Goal: Information Seeking & Learning: Learn about a topic

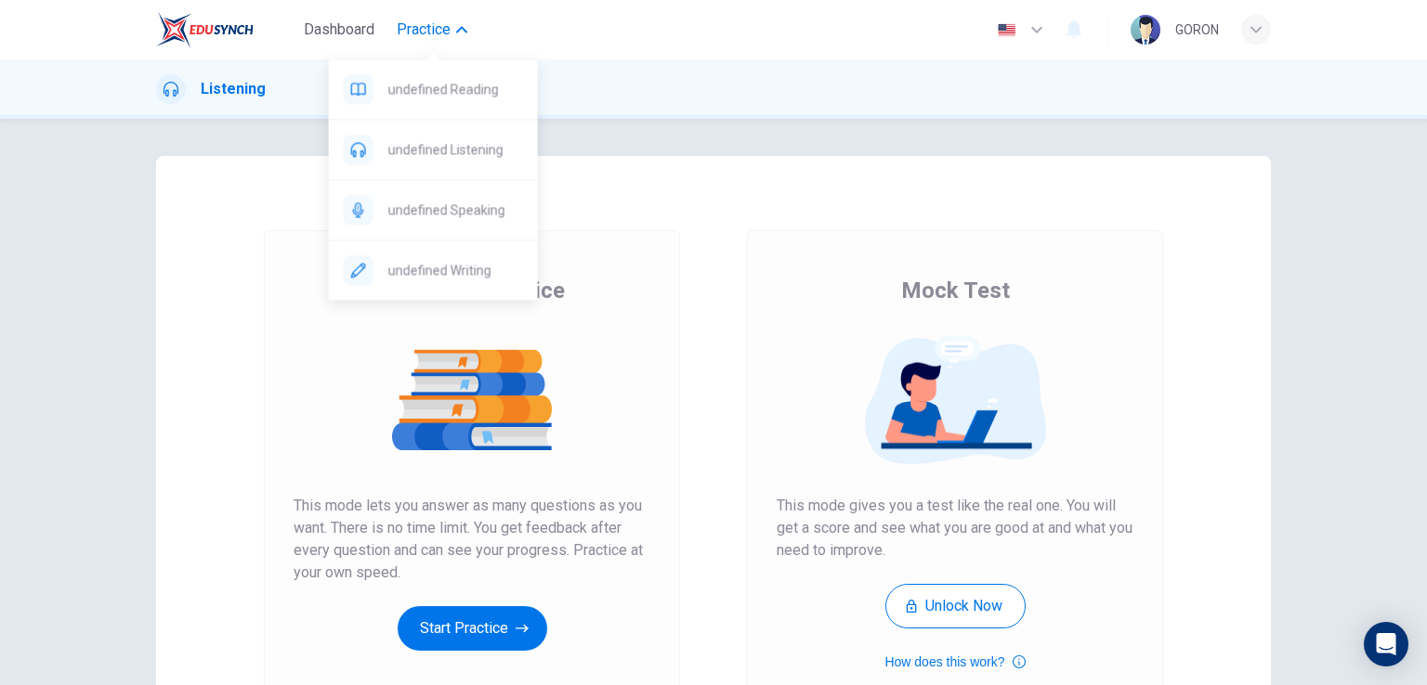
click at [412, 30] on span "Practice" at bounding box center [424, 30] width 54 height 22
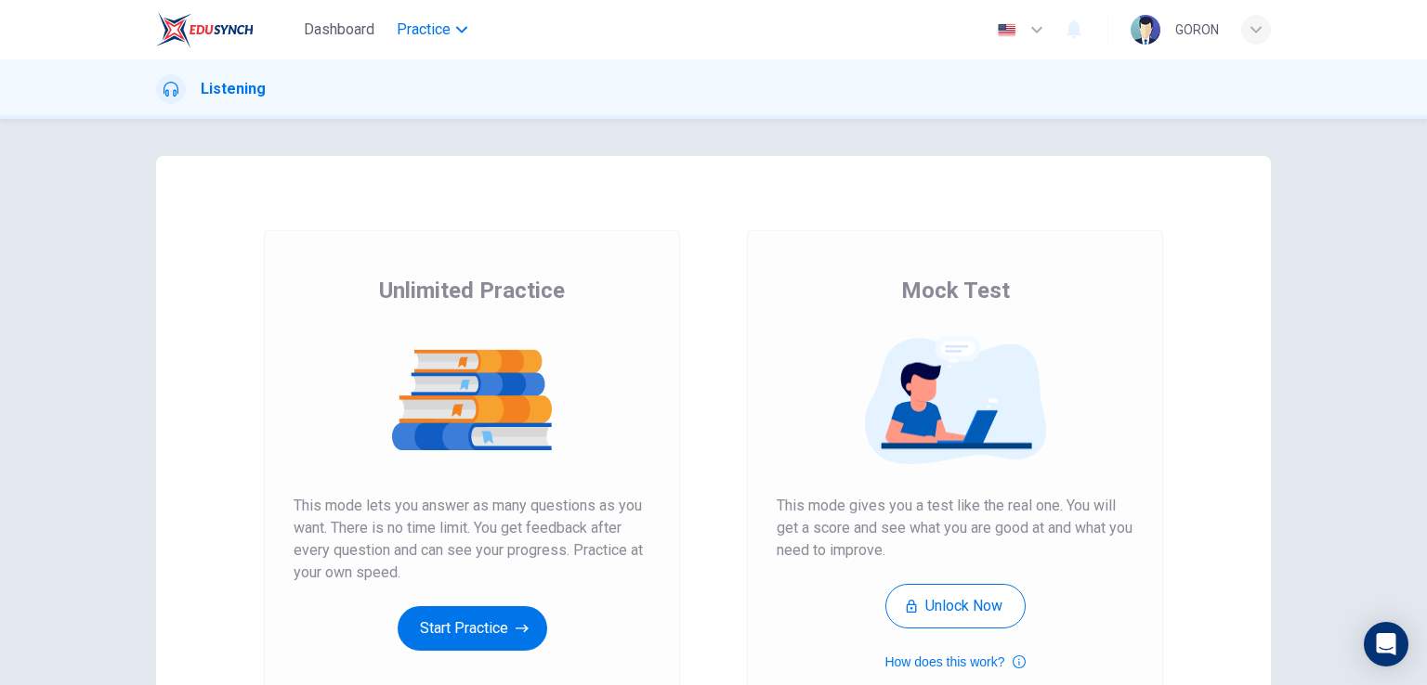
click at [412, 30] on span "Practice" at bounding box center [424, 30] width 54 height 22
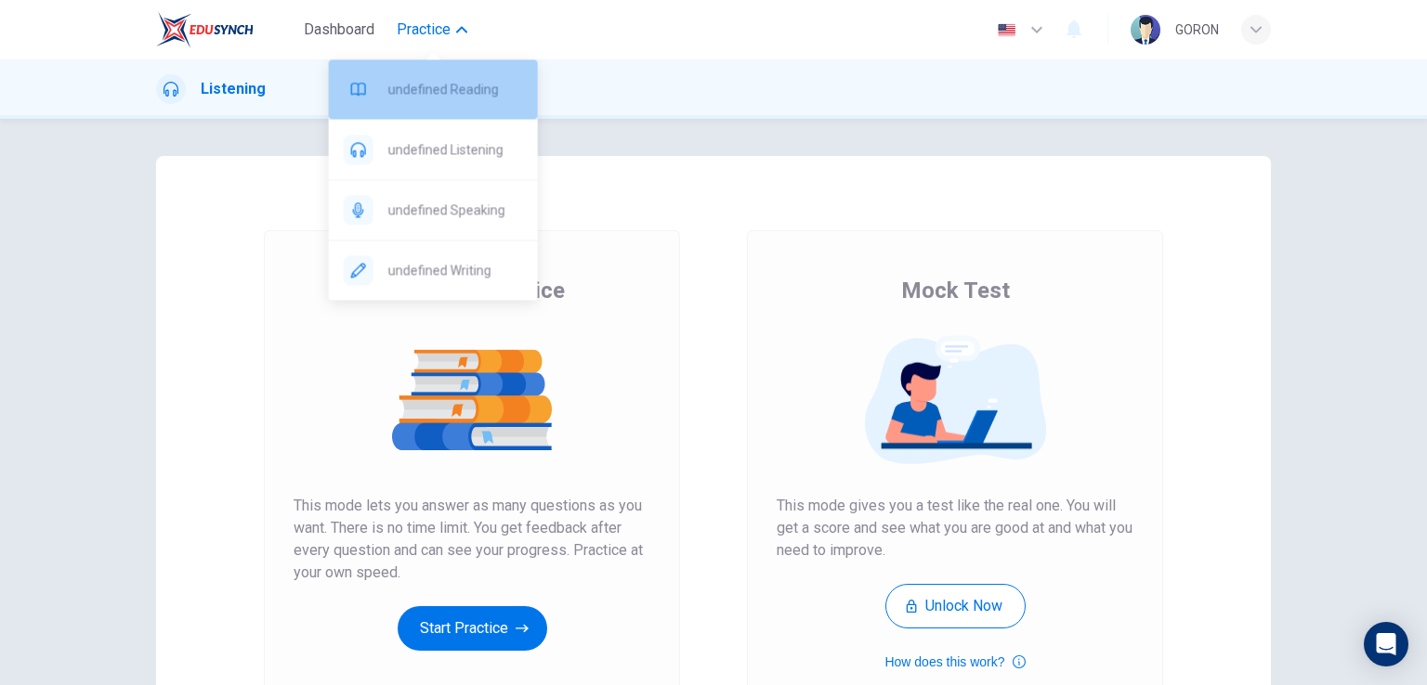
click at [391, 76] on div "undefined Reading" at bounding box center [433, 88] width 209 height 59
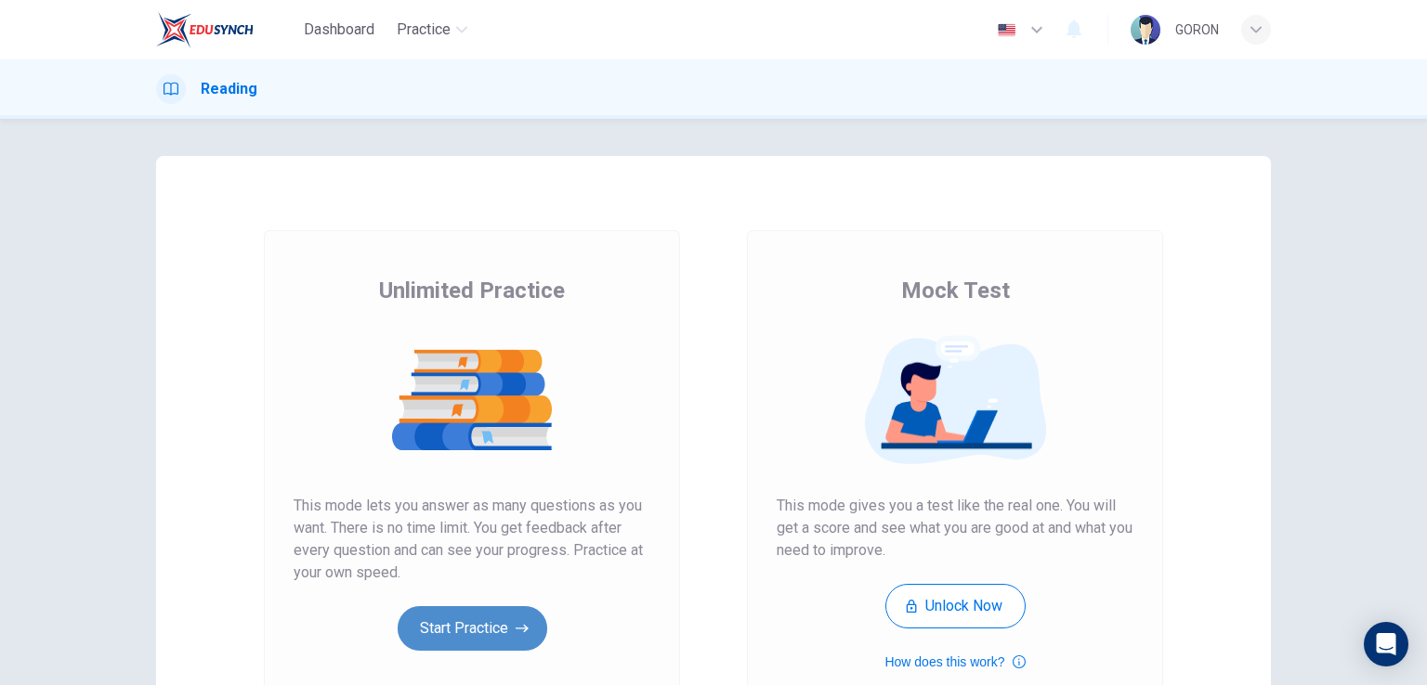
click at [479, 629] on button "Start Practice" at bounding box center [473, 628] width 150 height 45
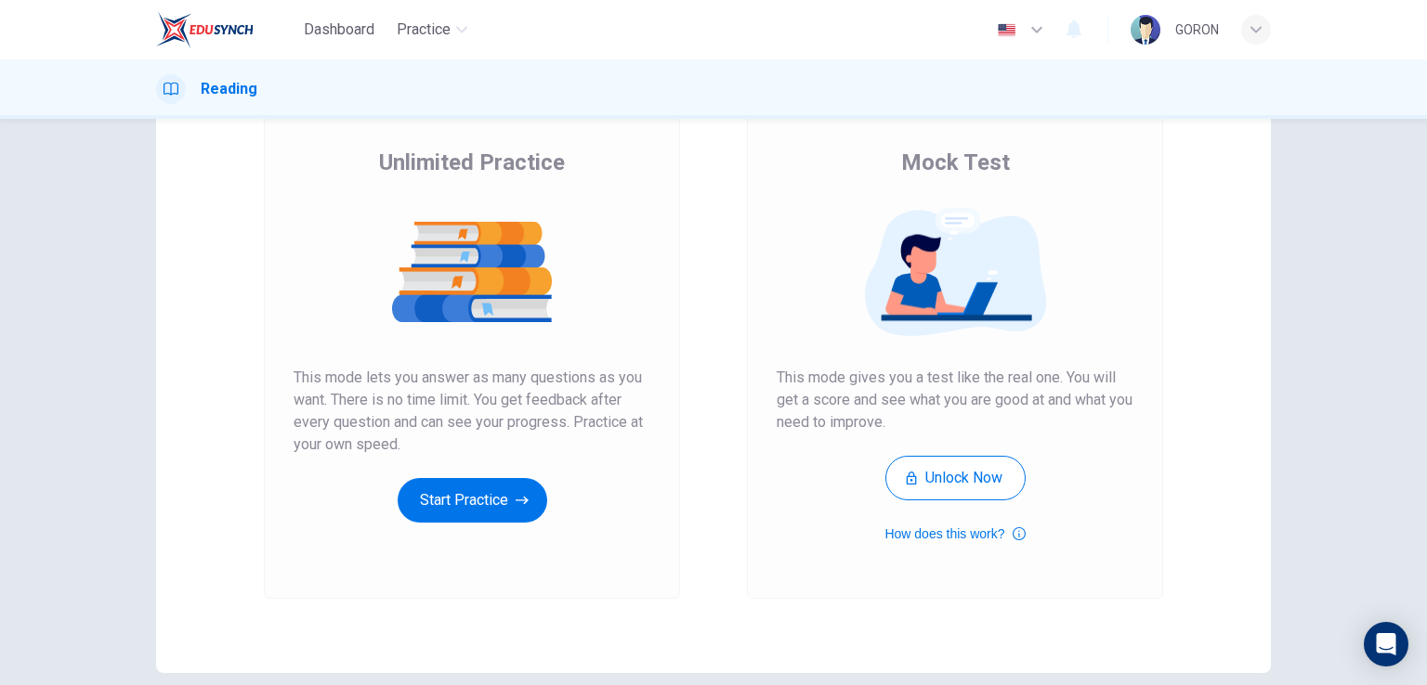
scroll to position [213, 0]
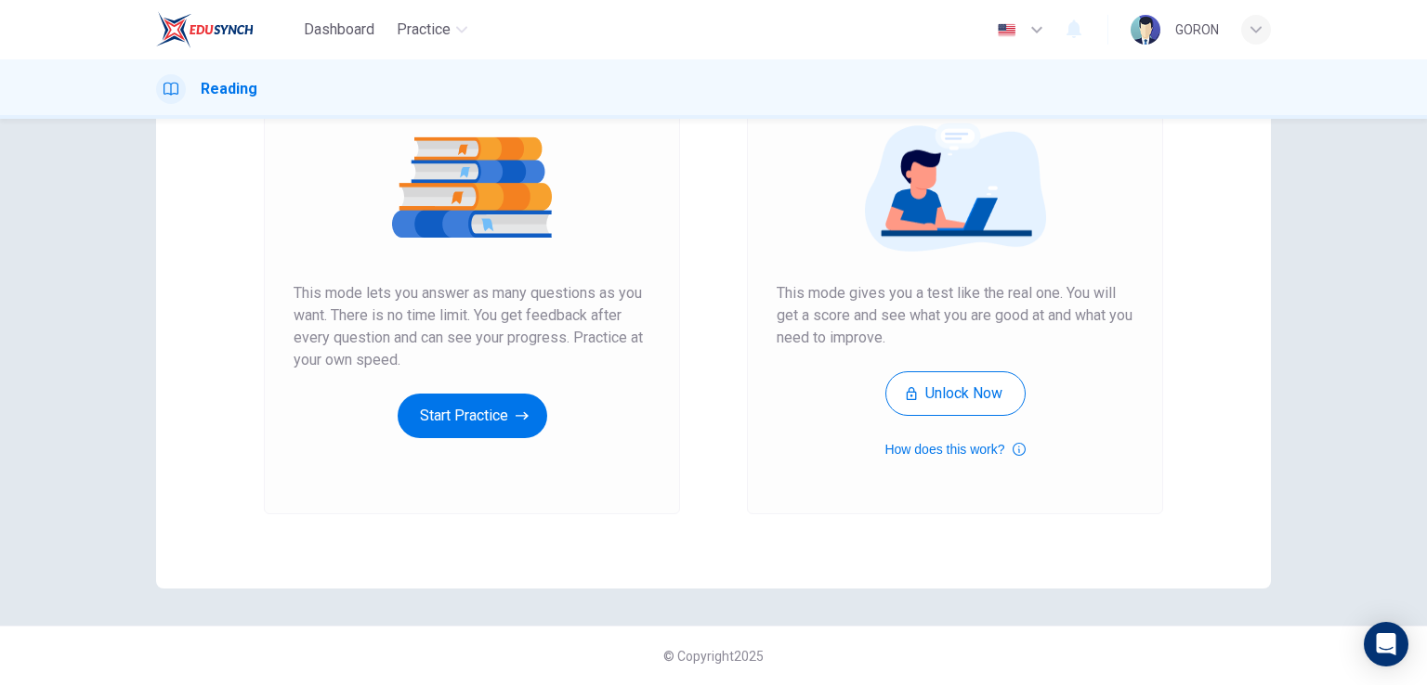
click at [390, 413] on div "Unlimited Practice This mode lets you answer as many questions as you want. The…" at bounding box center [471, 250] width 357 height 375
click at [406, 415] on button "Start Practice" at bounding box center [473, 416] width 150 height 45
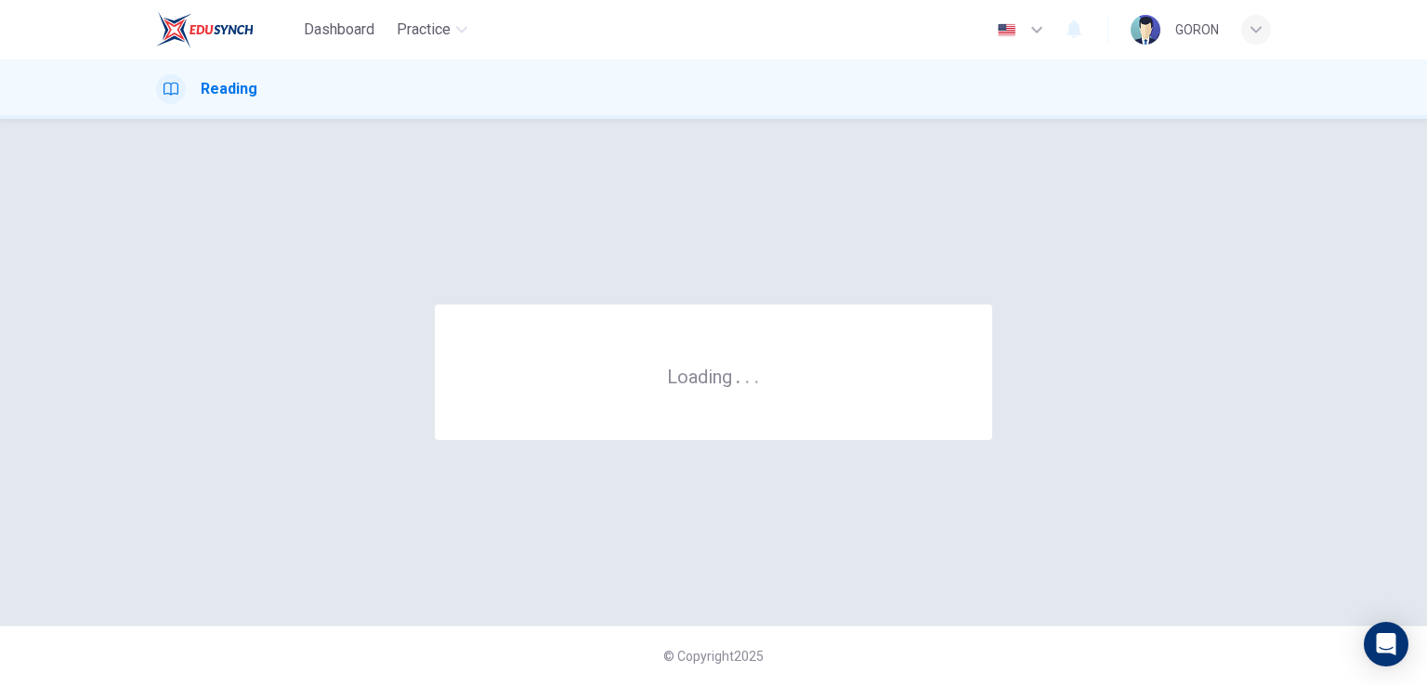
scroll to position [0, 0]
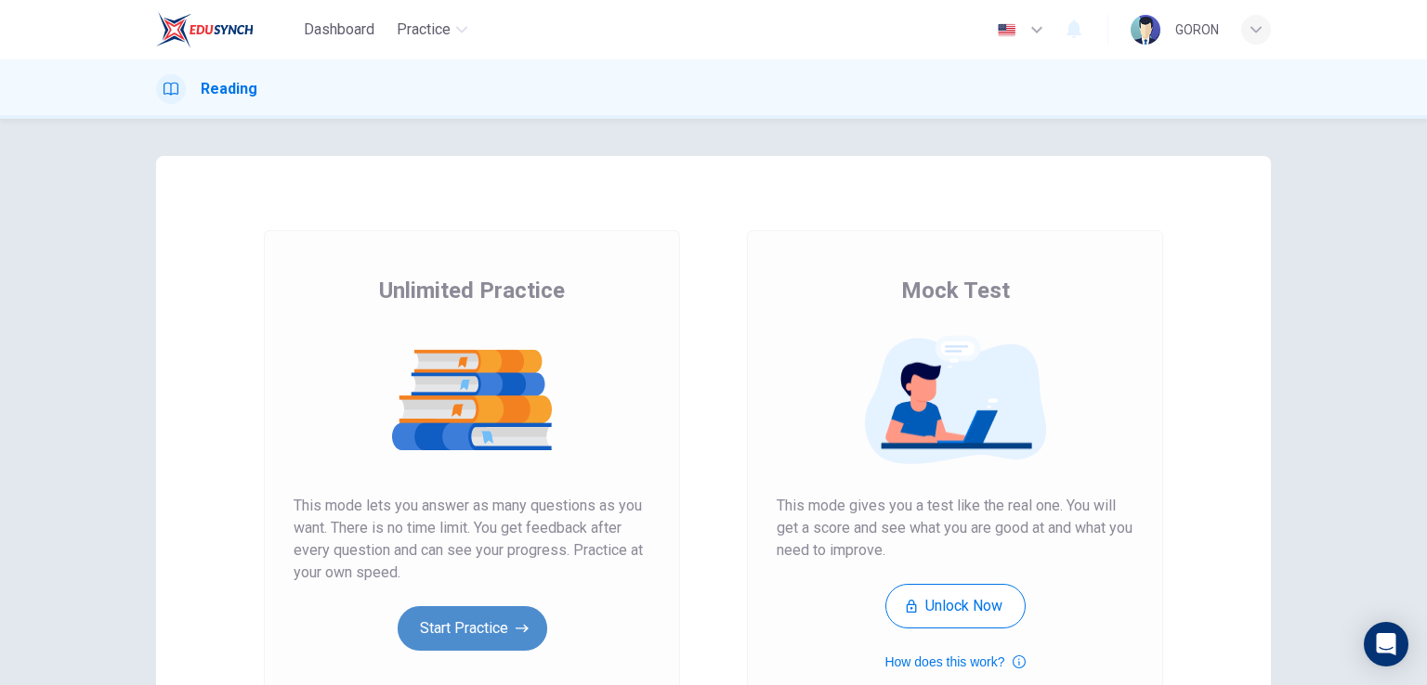
click at [412, 618] on button "Start Practice" at bounding box center [473, 628] width 150 height 45
